Goal: Complete application form

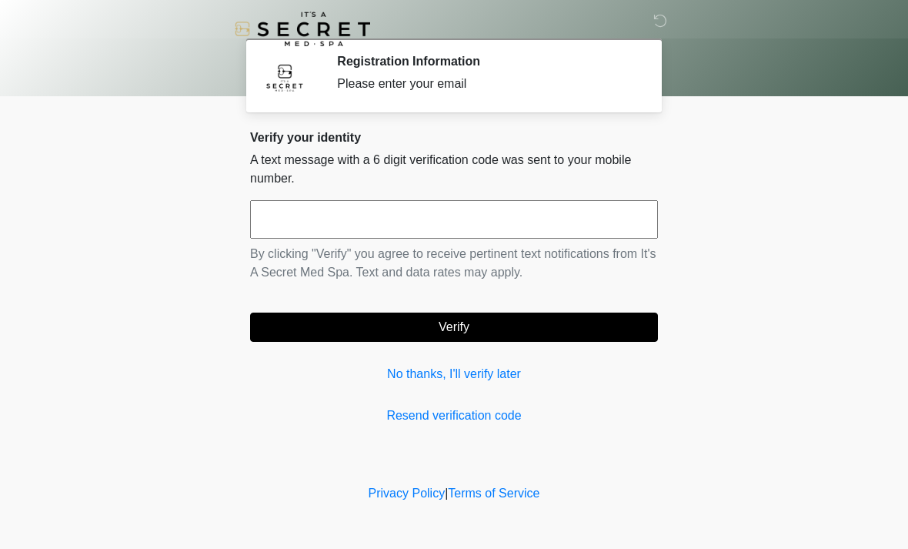
click at [409, 223] on input "text" at bounding box center [454, 219] width 408 height 38
type input "******"
click at [496, 315] on button "Verify" at bounding box center [454, 326] width 408 height 29
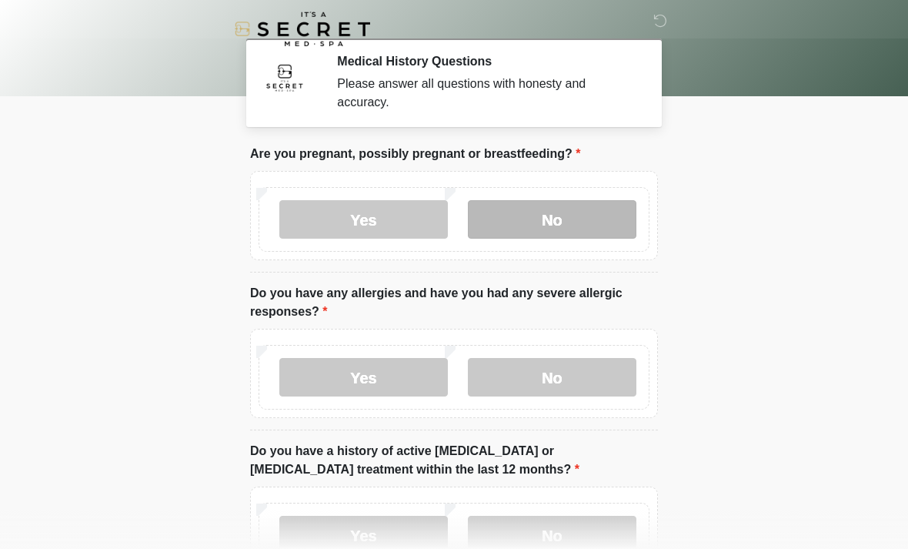
click at [584, 200] on label "No" at bounding box center [552, 219] width 168 height 38
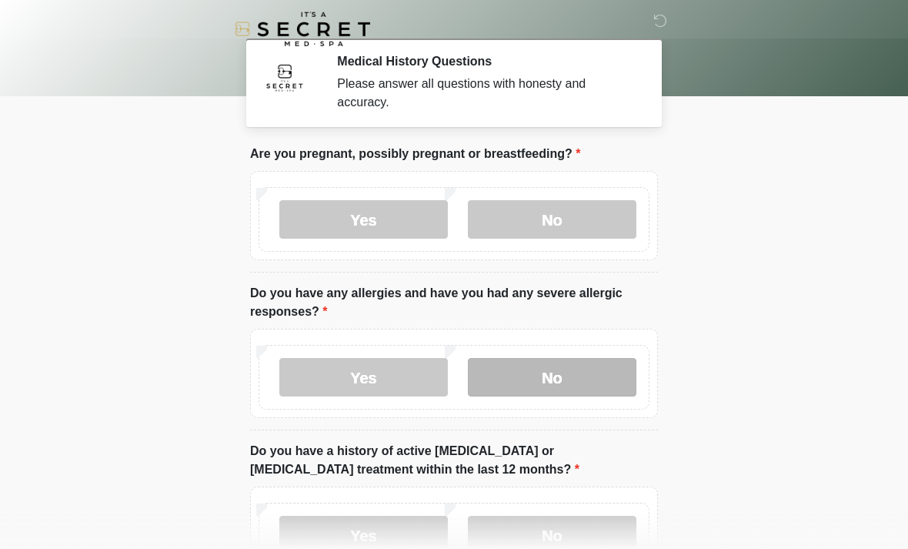
click at [614, 368] on label "No" at bounding box center [552, 377] width 168 height 38
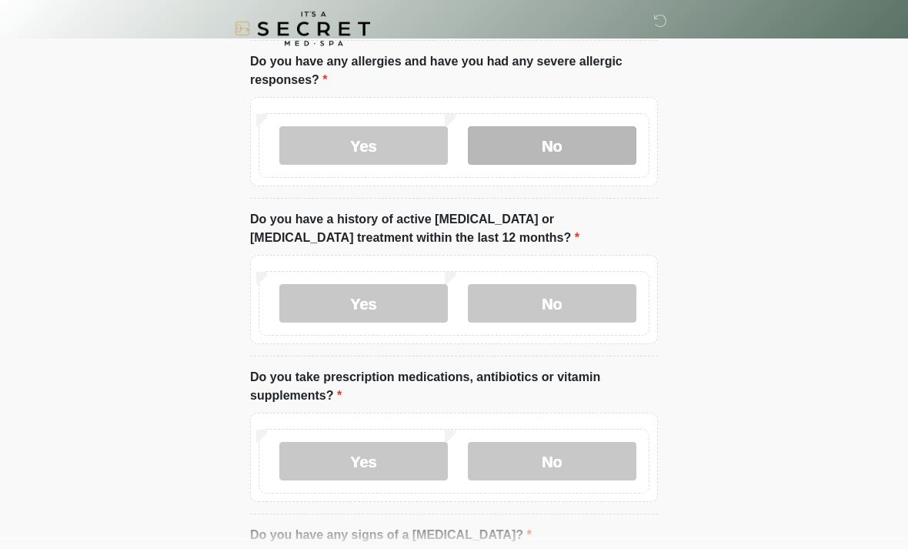
scroll to position [232, 0]
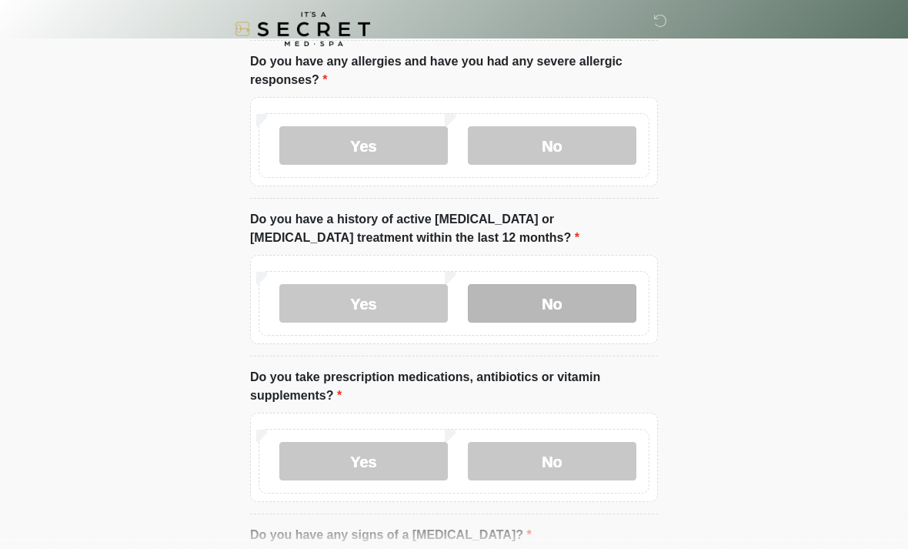
click at [609, 302] on label "No" at bounding box center [552, 303] width 168 height 38
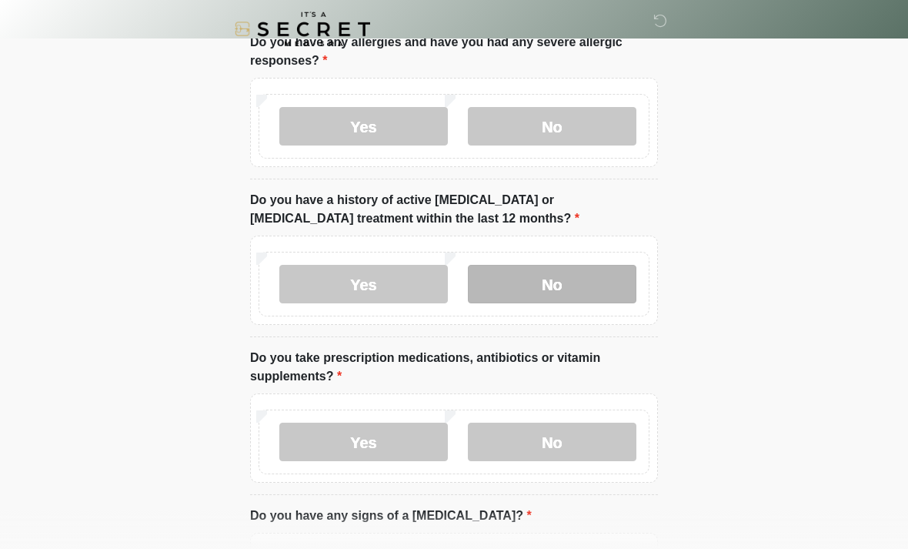
scroll to position [252, 0]
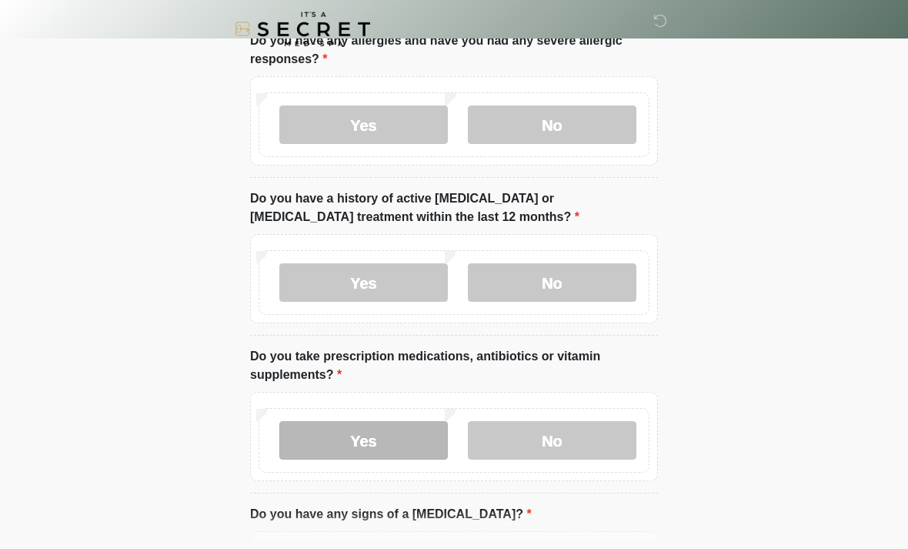
click at [375, 427] on label "Yes" at bounding box center [363, 440] width 168 height 38
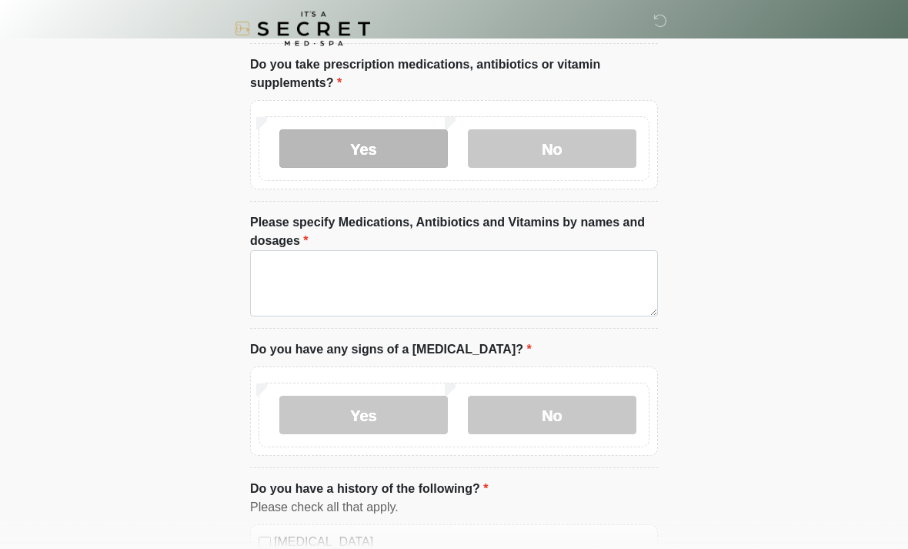
scroll to position [542, 0]
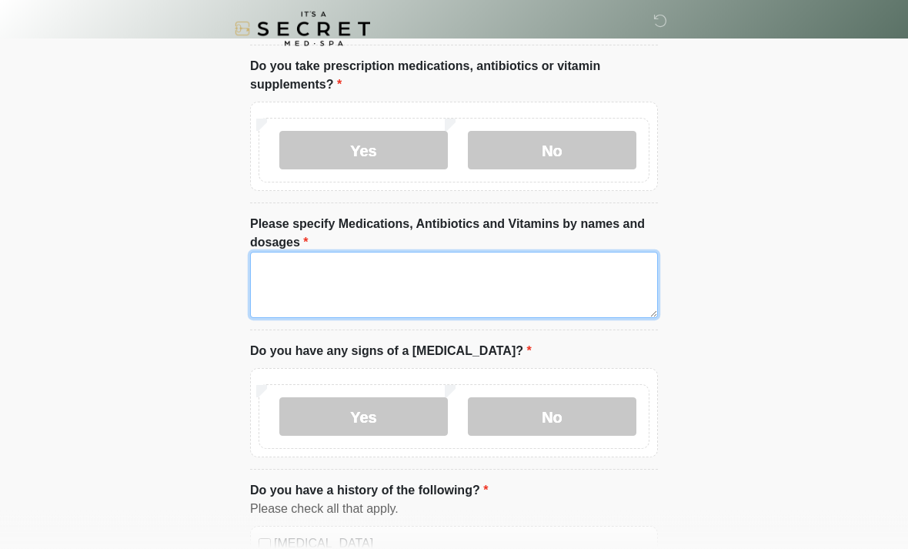
click at [484, 282] on textarea "Please specify Medications, Antibiotics and Vitamins by names and dosages" at bounding box center [454, 285] width 408 height 66
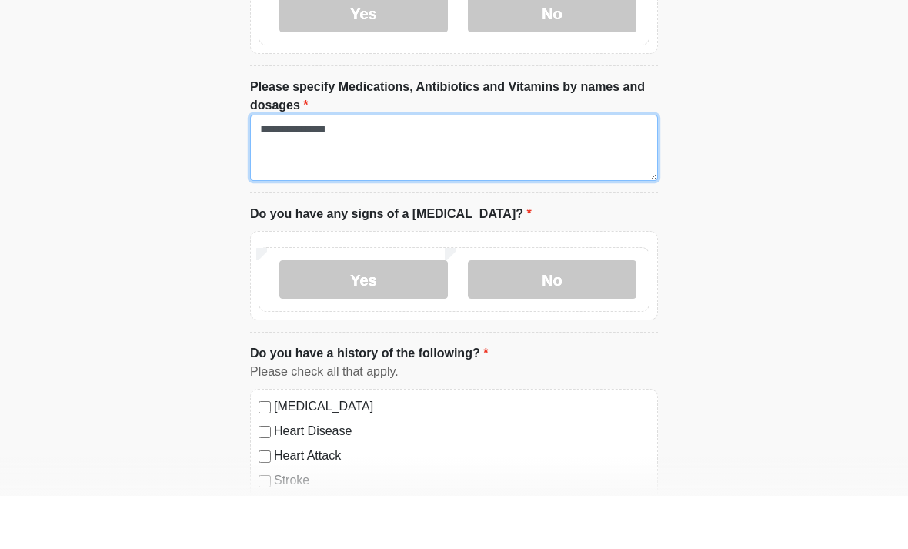
scroll to position [630, 0]
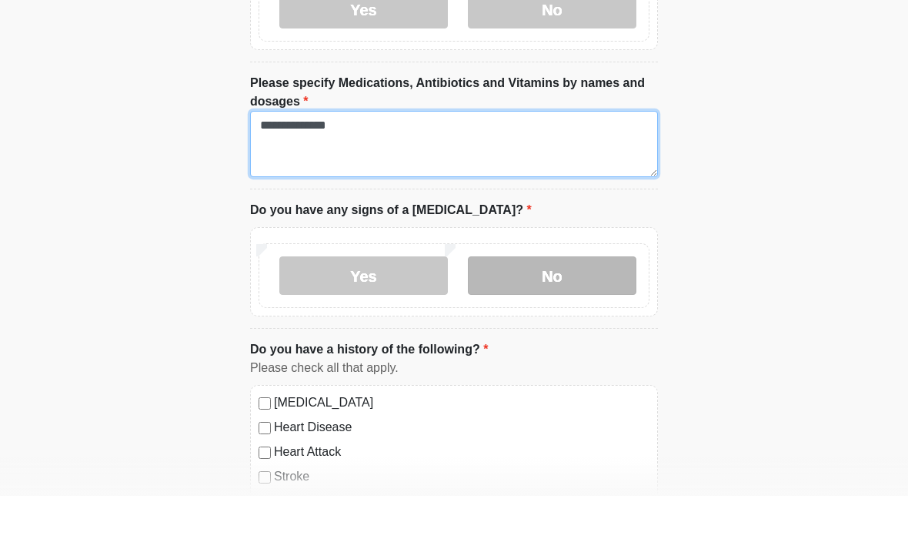
type textarea "**********"
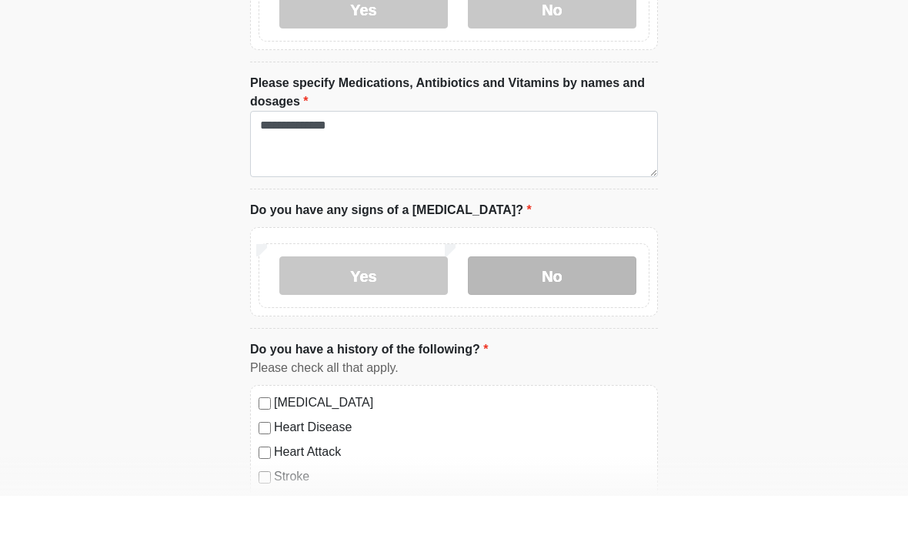
click at [585, 309] on label "No" at bounding box center [552, 328] width 168 height 38
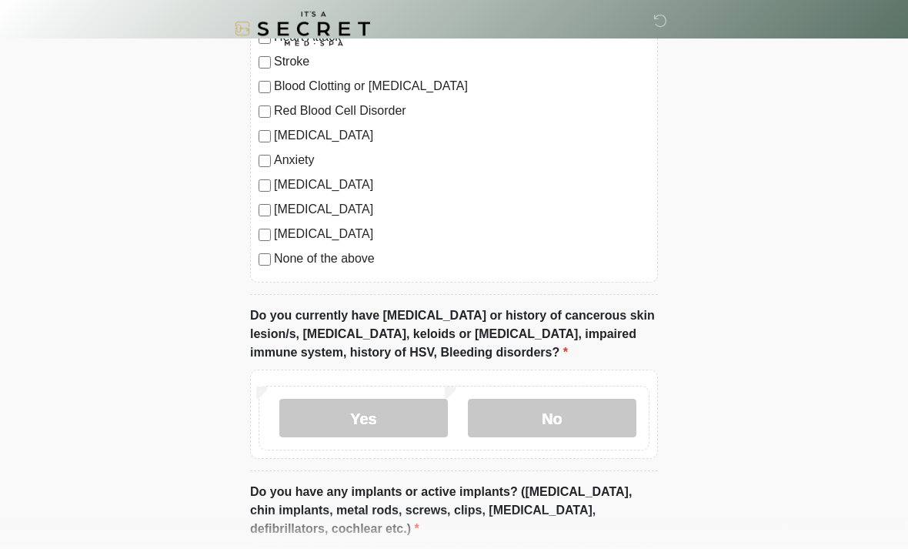
scroll to position [1098, 0]
click at [274, 255] on label "None of the above" at bounding box center [461, 258] width 375 height 18
click at [602, 422] on label "No" at bounding box center [552, 417] width 168 height 38
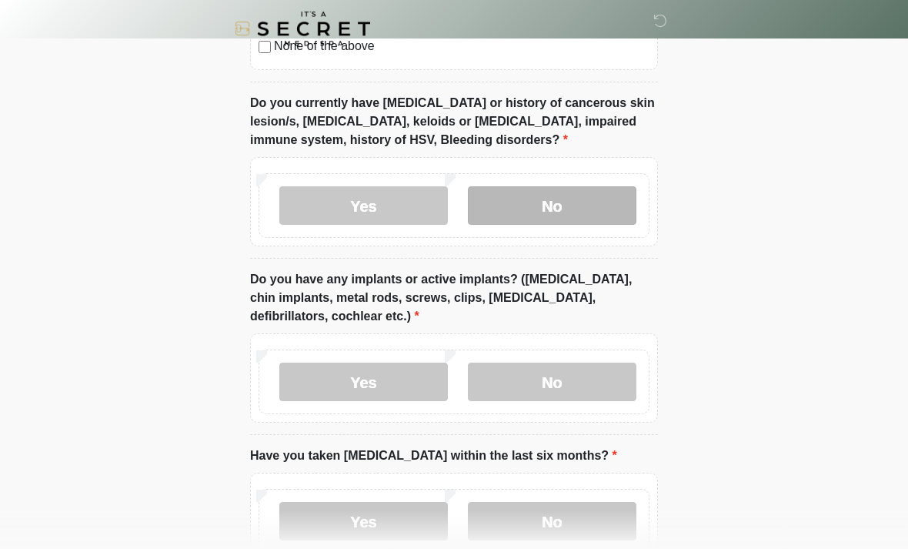
scroll to position [1311, 0]
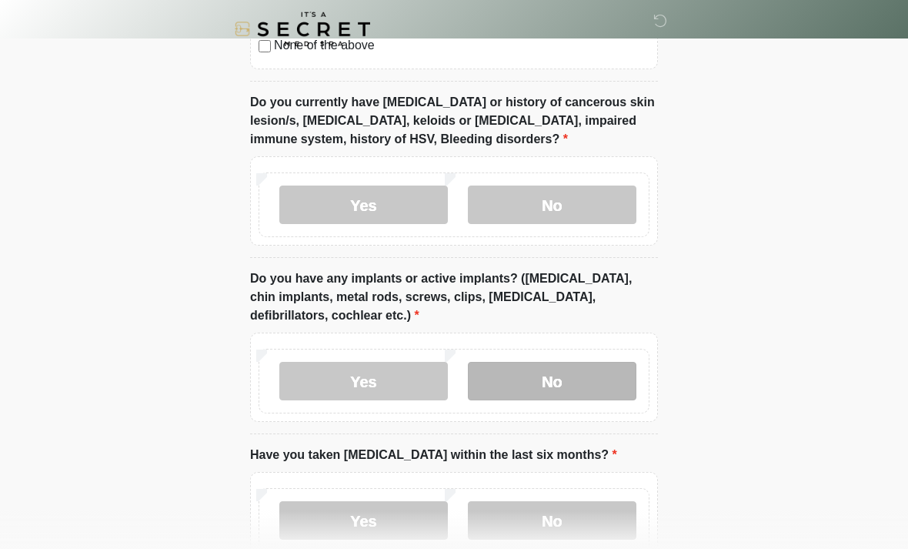
click at [608, 377] on label "No" at bounding box center [552, 381] width 168 height 38
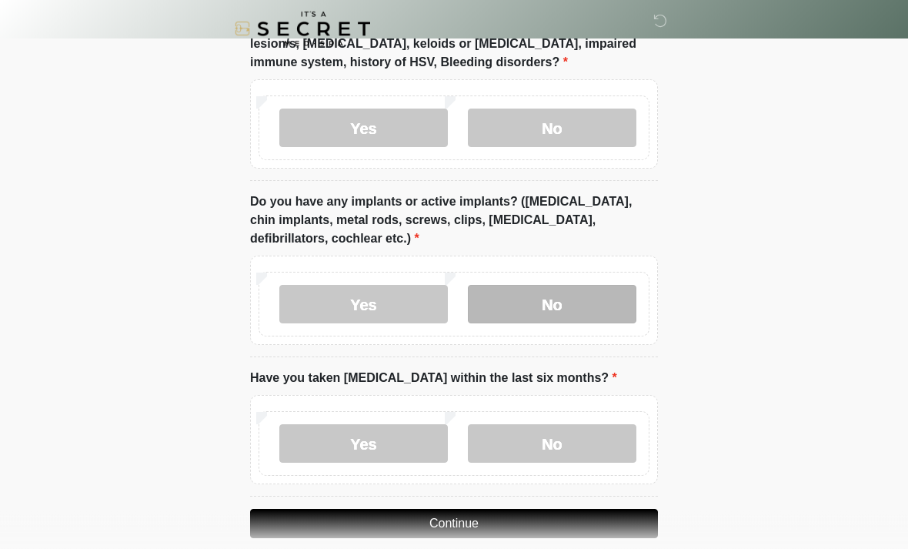
scroll to position [1395, 0]
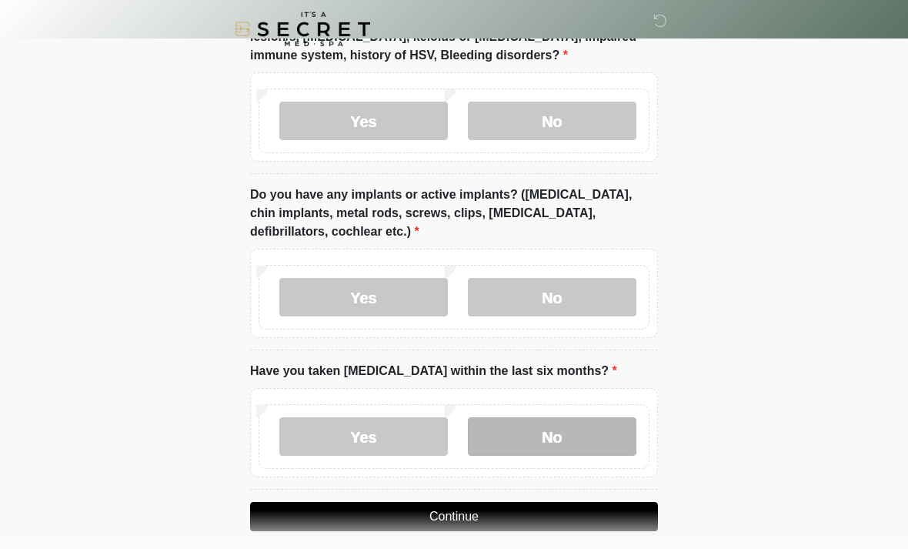
click at [595, 433] on label "No" at bounding box center [552, 436] width 168 height 38
click at [637, 506] on button "Continue" at bounding box center [454, 516] width 408 height 29
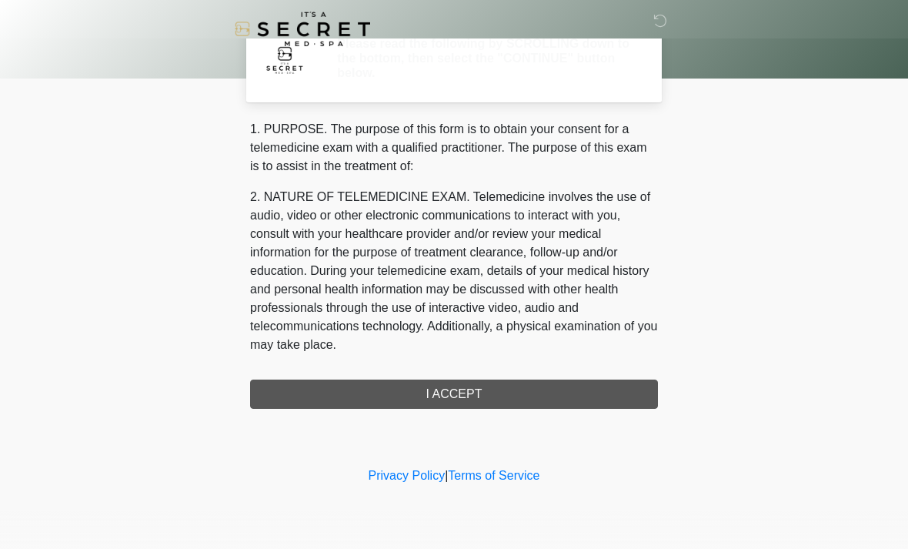
scroll to position [0, 0]
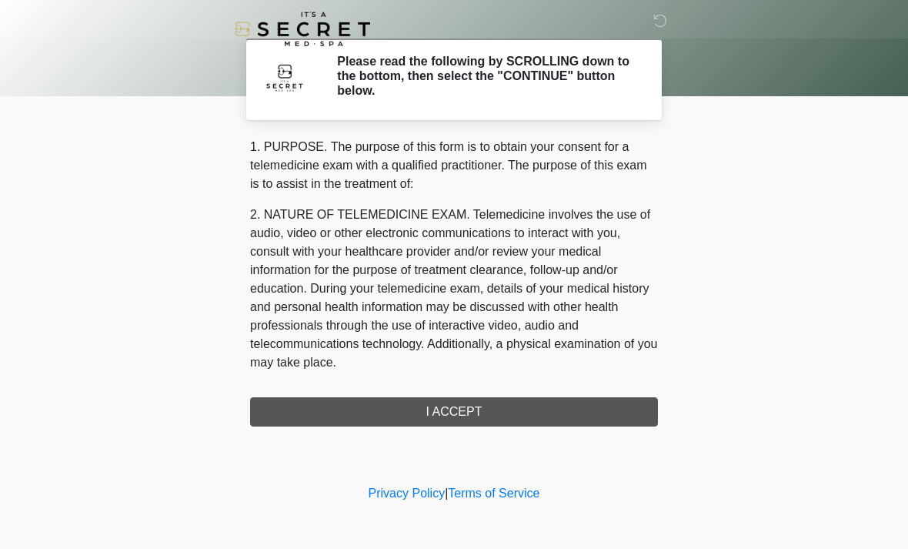
click at [634, 414] on div "1. PURPOSE. The purpose of this form is to obtain your consent for a telemedici…" at bounding box center [454, 282] width 408 height 288
click at [629, 418] on div "1. PURPOSE. The purpose of this form is to obtain your consent for a telemedici…" at bounding box center [454, 282] width 408 height 288
click at [609, 422] on div "1. PURPOSE. The purpose of this form is to obtain your consent for a telemedici…" at bounding box center [454, 282] width 408 height 288
click at [528, 415] on div "1. PURPOSE. The purpose of this form is to obtain your consent for a telemedici…" at bounding box center [454, 282] width 408 height 288
click at [528, 414] on div "1. PURPOSE. The purpose of this form is to obtain your consent for a telemedici…" at bounding box center [454, 282] width 408 height 288
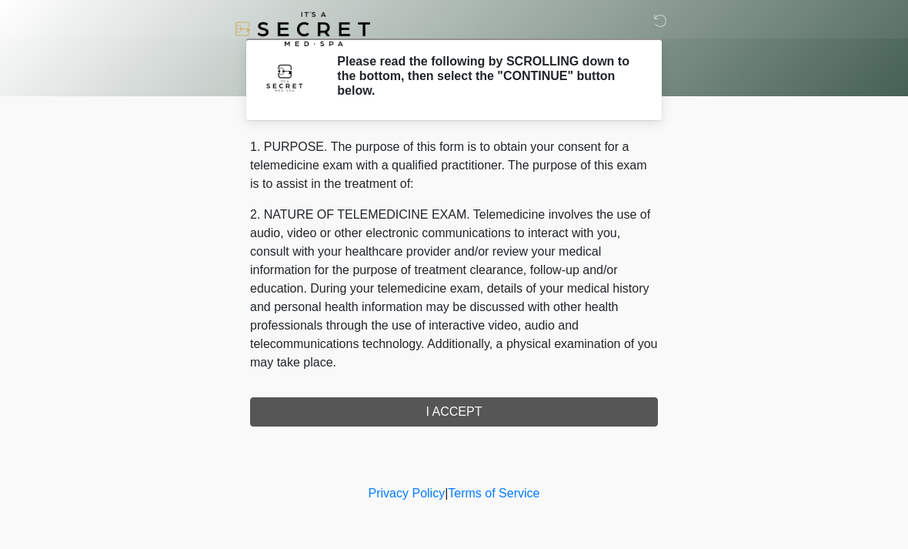
click at [526, 386] on div "1. PURPOSE. The purpose of this form is to obtain your consent for a telemedici…" at bounding box center [454, 282] width 408 height 288
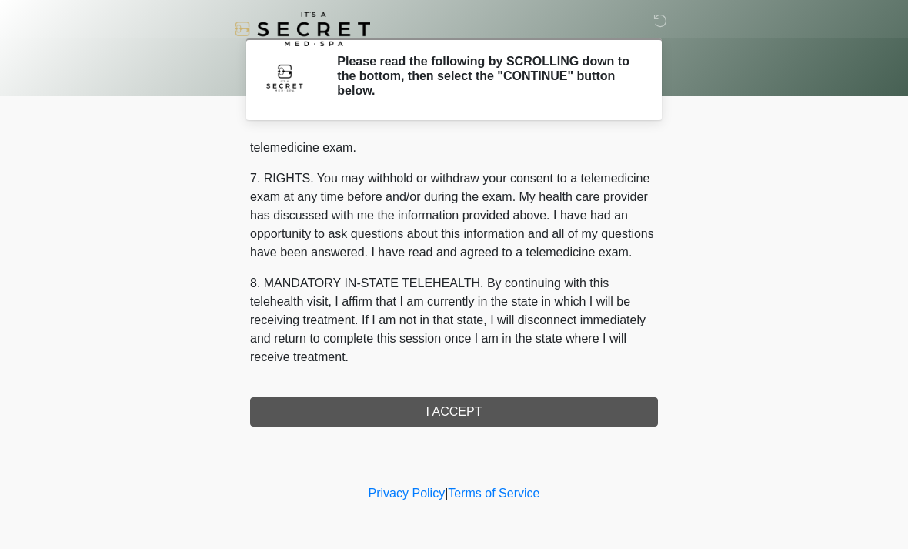
scroll to position [652, 0]
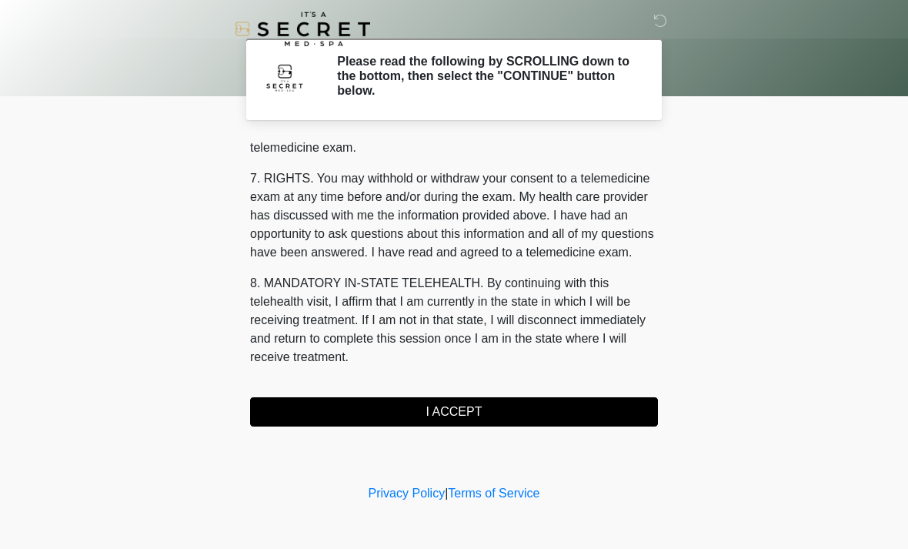
click at [465, 408] on button "I ACCEPT" at bounding box center [454, 411] width 408 height 29
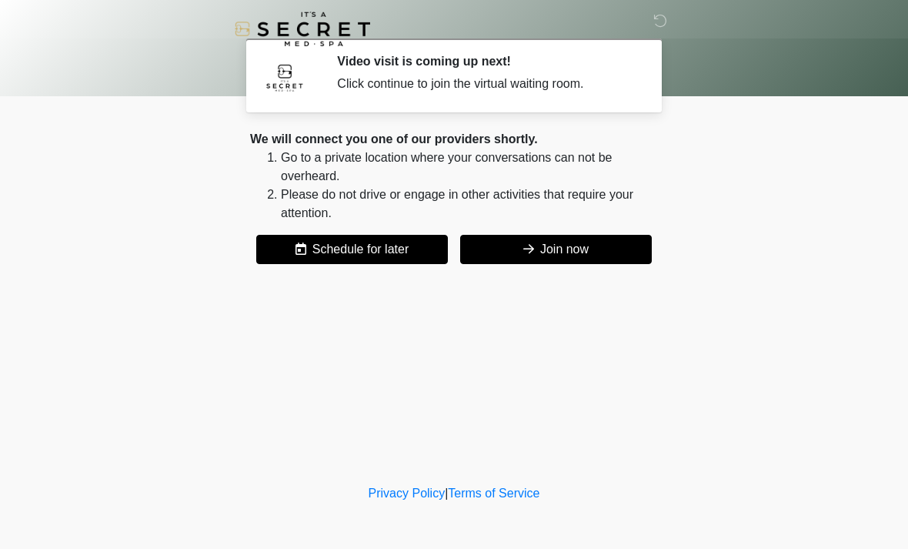
click at [620, 238] on button "Join now" at bounding box center [556, 249] width 192 height 29
